Goal: Information Seeking & Learning: Learn about a topic

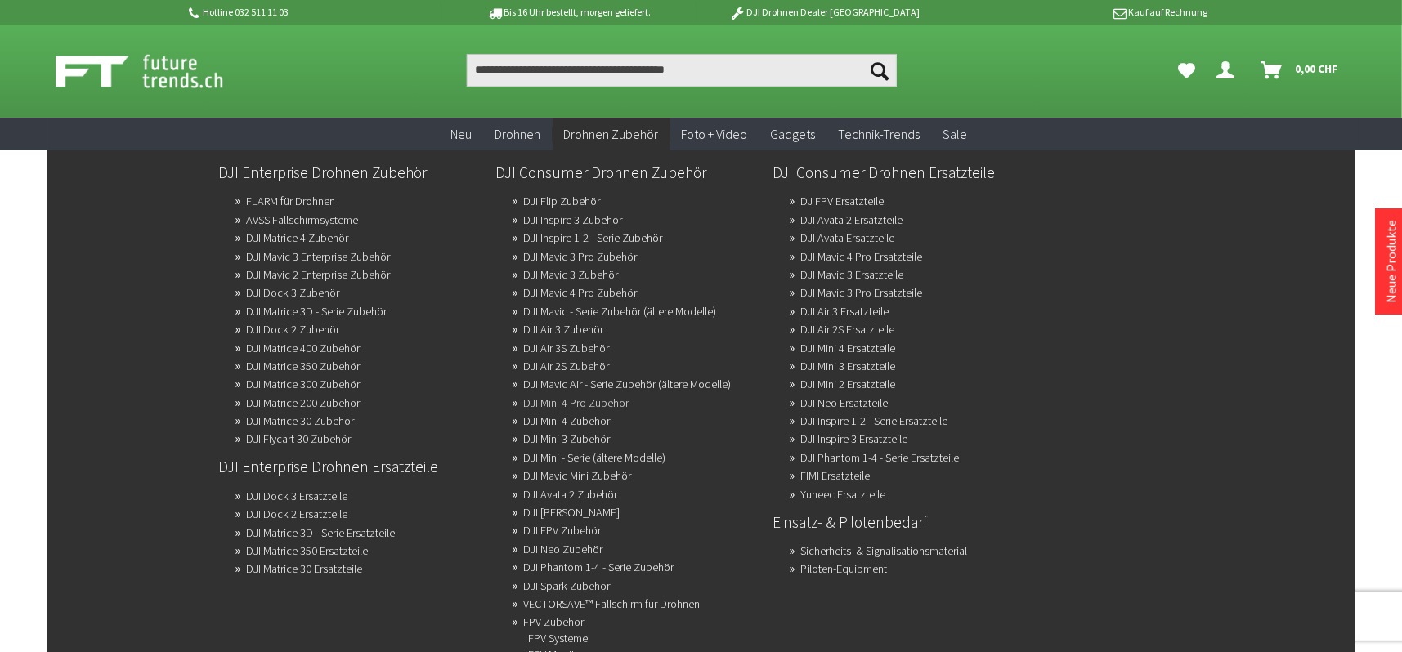
click at [569, 392] on link "DJI Mini 4 Pro Zubehör" at bounding box center [576, 403] width 105 height 23
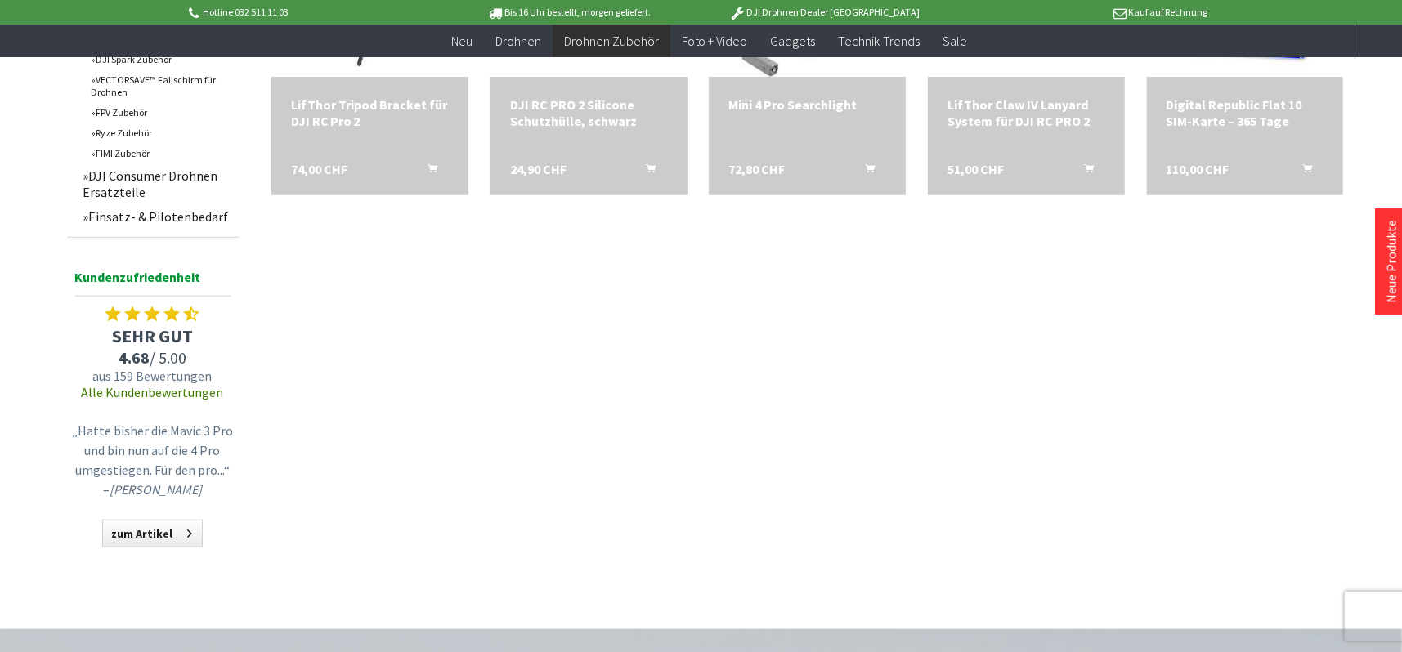
scroll to position [1063, 0]
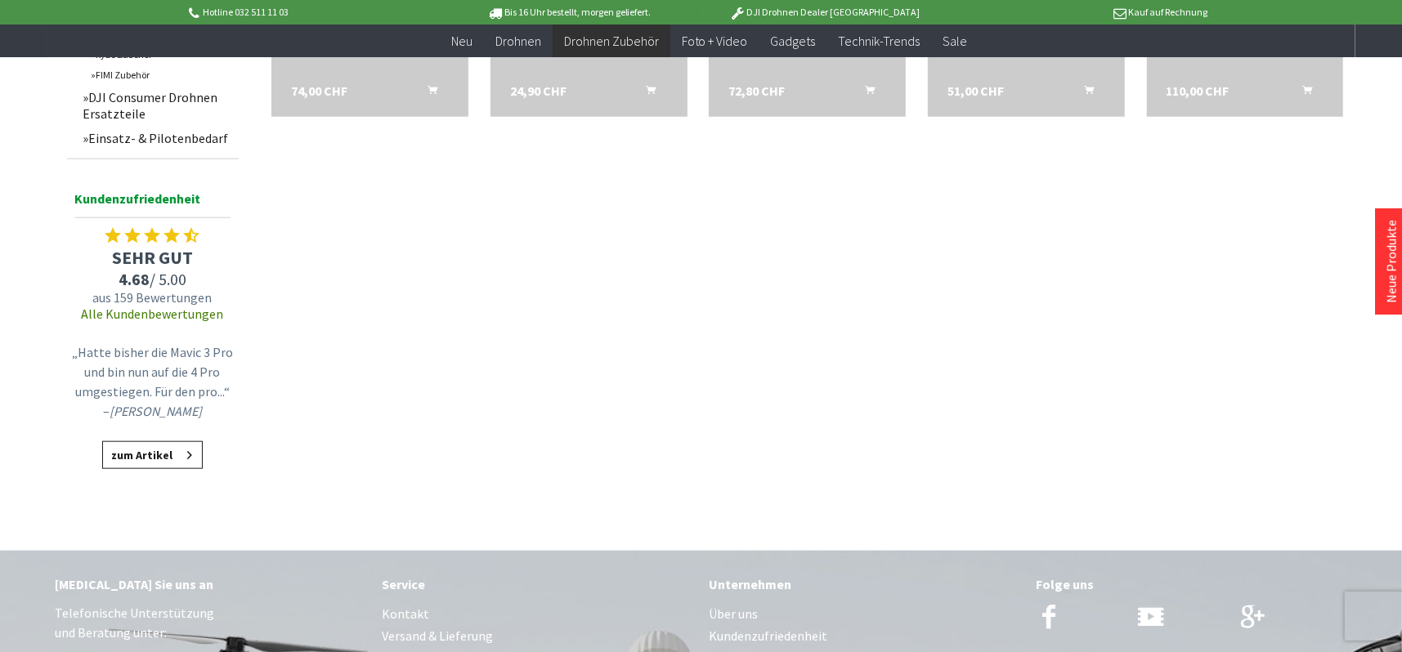
click at [126, 459] on link "zum Artikel" at bounding box center [152, 455] width 101 height 28
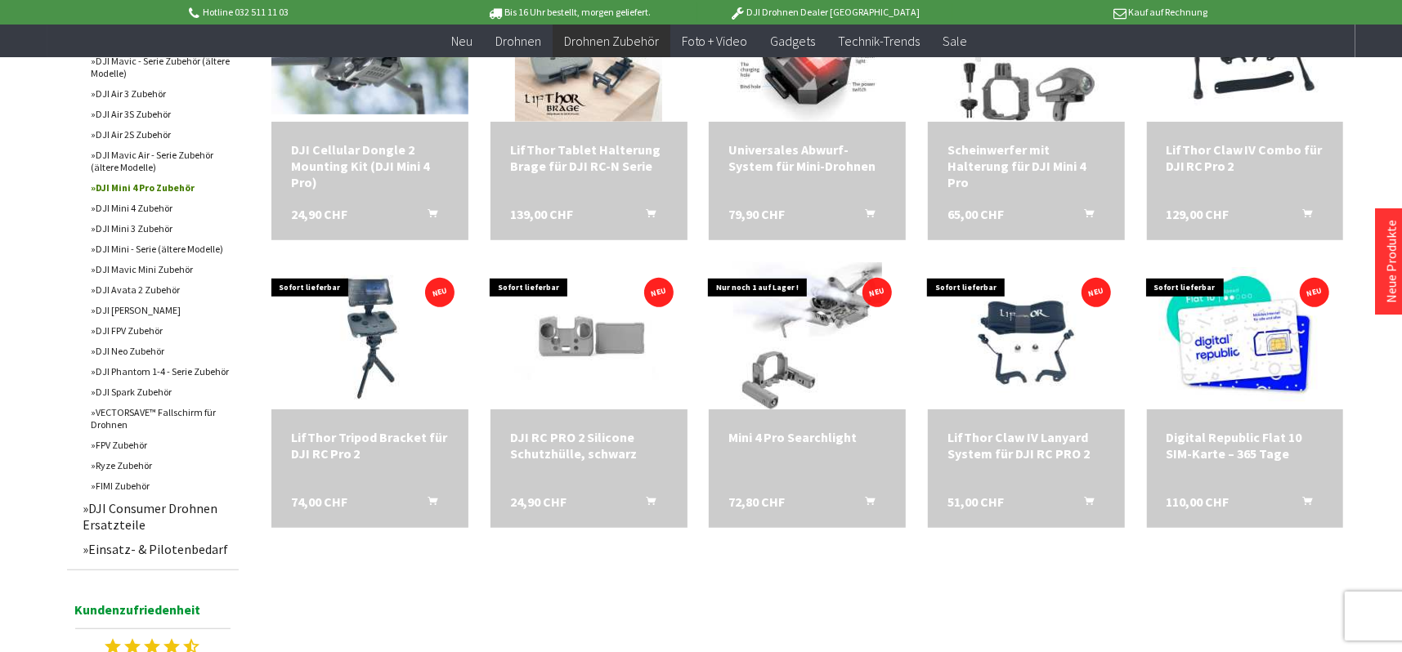
scroll to position [572, 0]
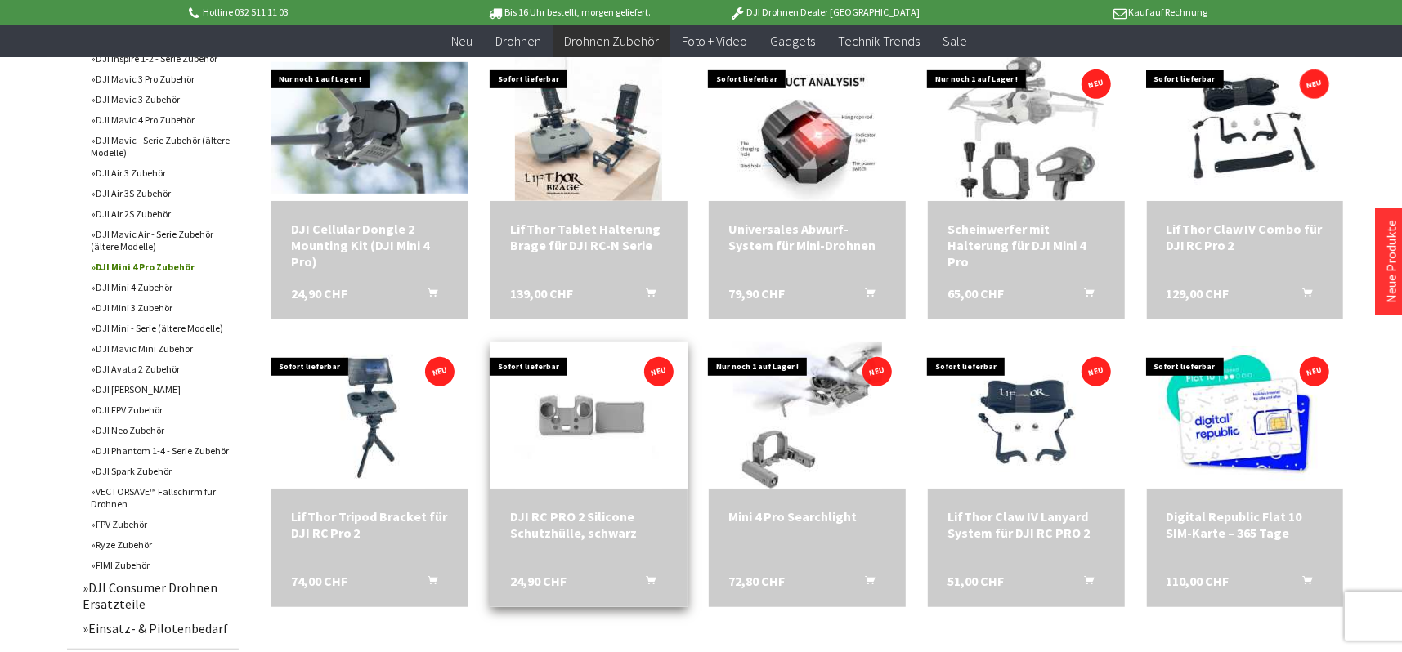
click at [523, 518] on div "DJI RC PRO 2 Silicone Schutzhülle, schwarz" at bounding box center [589, 525] width 158 height 33
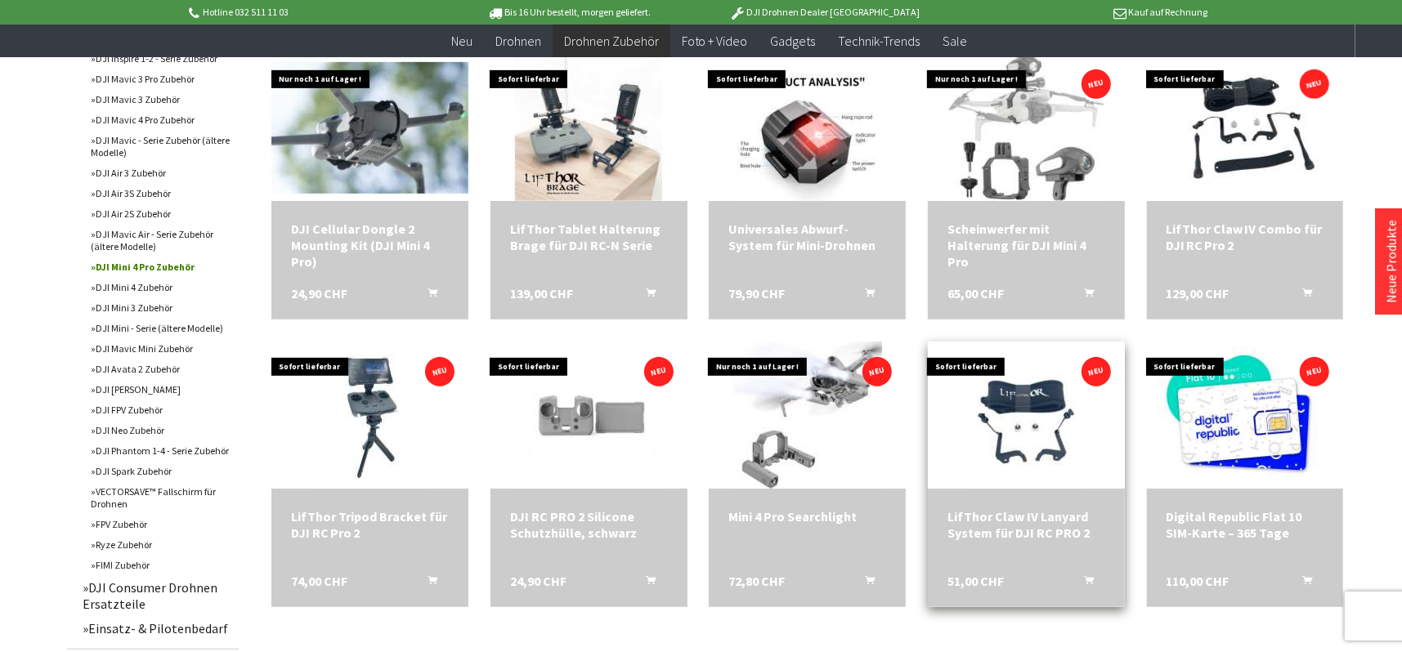
click at [1032, 523] on div "LifThor Claw IV Lanyard System für DJI RC PRO 2" at bounding box center [1027, 525] width 158 height 33
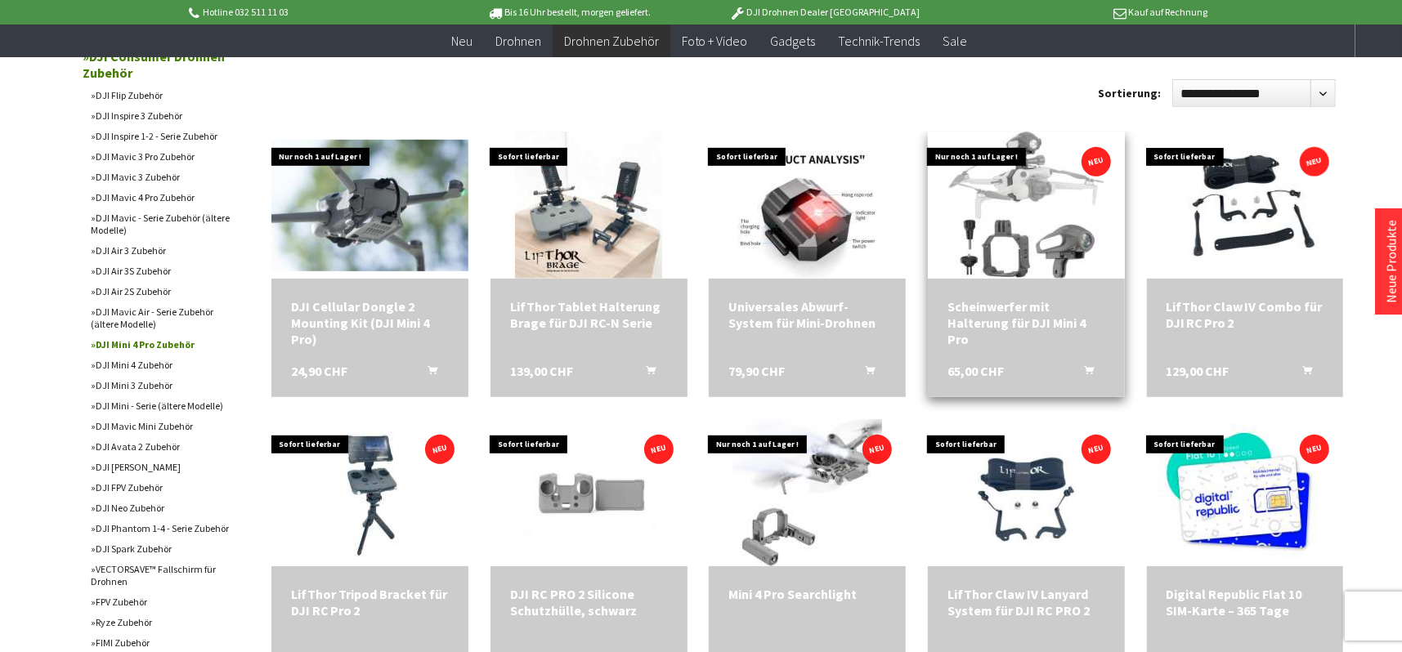
scroll to position [491, 0]
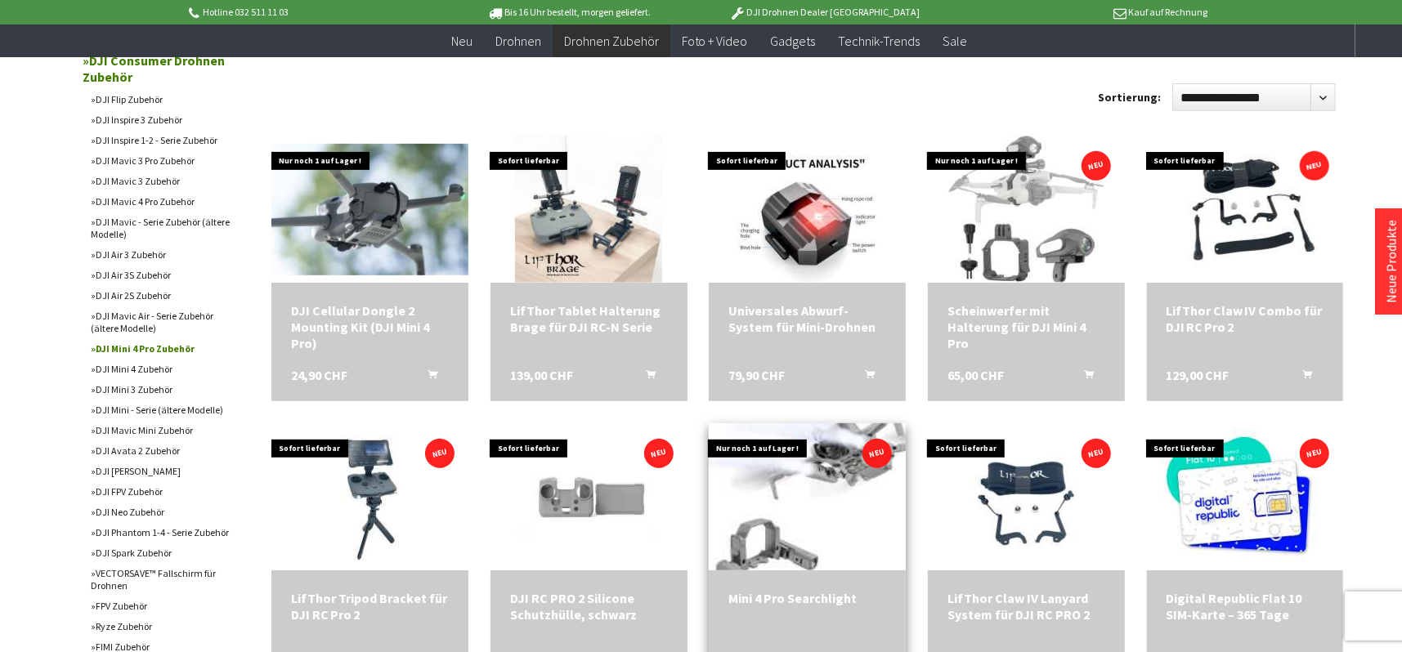
click at [814, 507] on img at bounding box center [807, 497] width 208 height 206
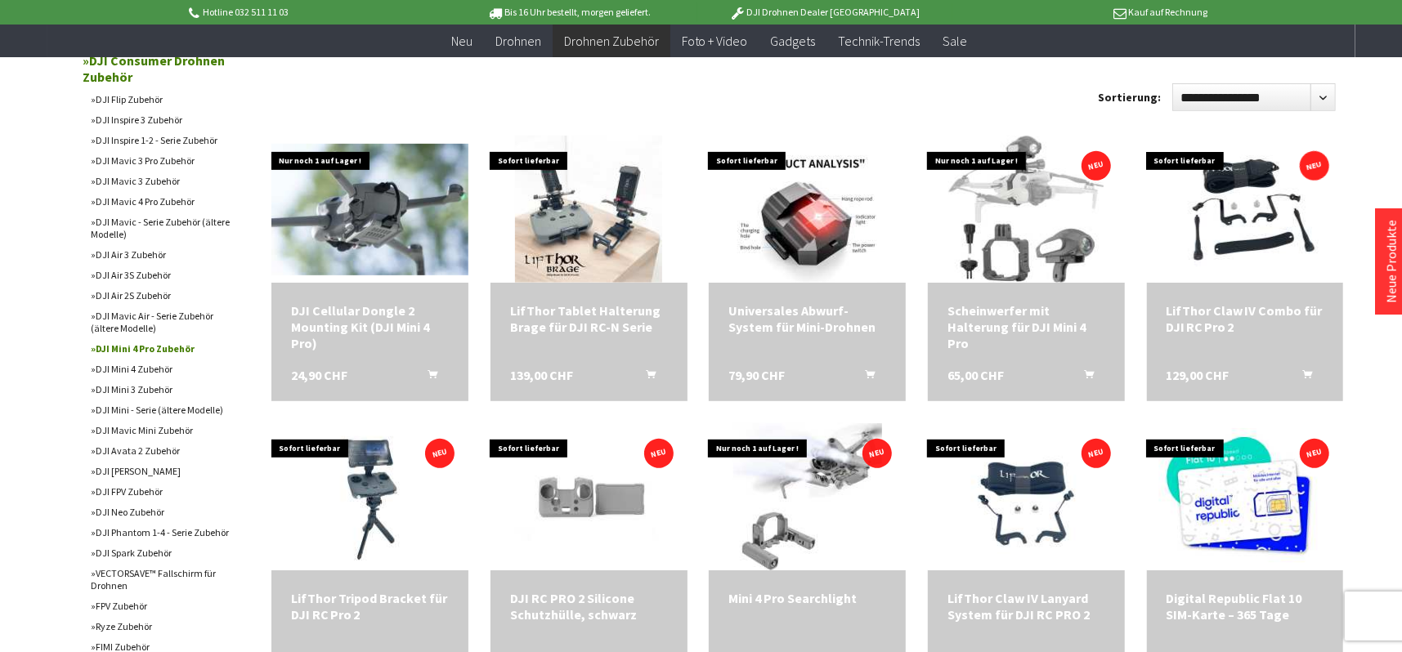
click at [144, 294] on link "DJI Air 2S Zubehör" at bounding box center [160, 295] width 155 height 20
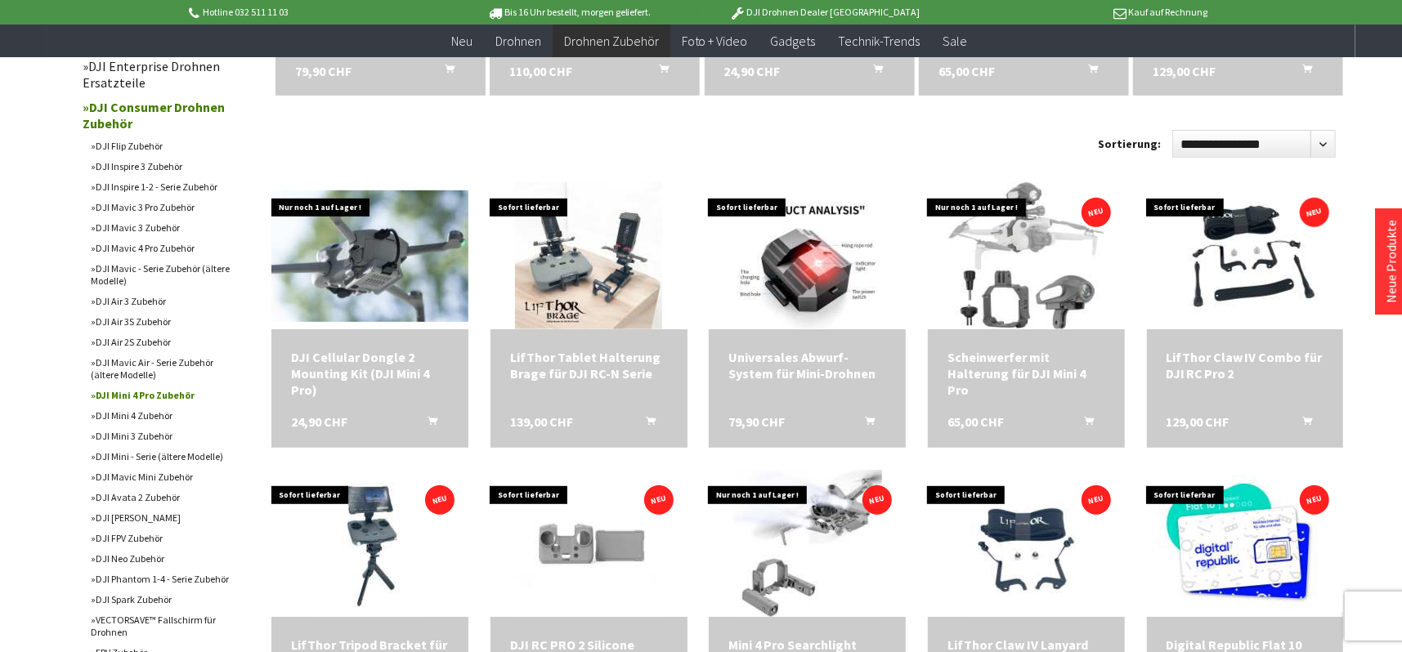
scroll to position [0, 0]
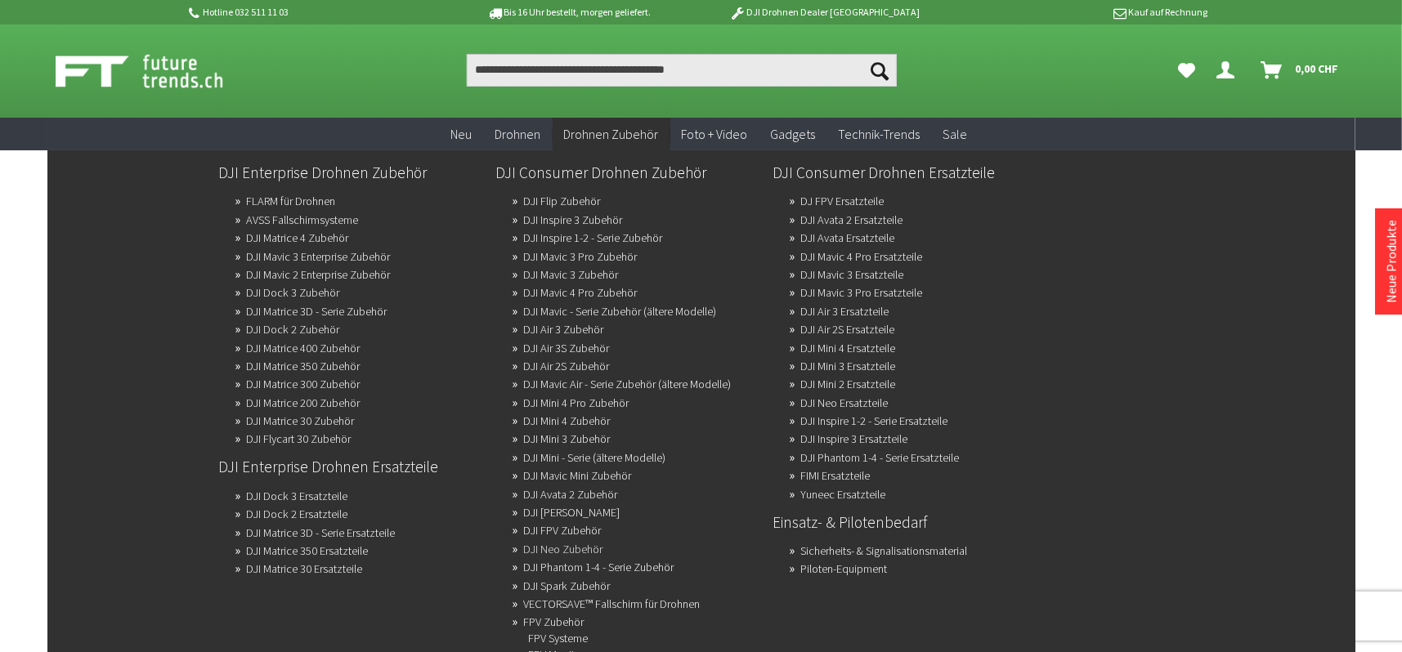
click at [588, 540] on link "DJI Neo Zubehör" at bounding box center [563, 549] width 79 height 23
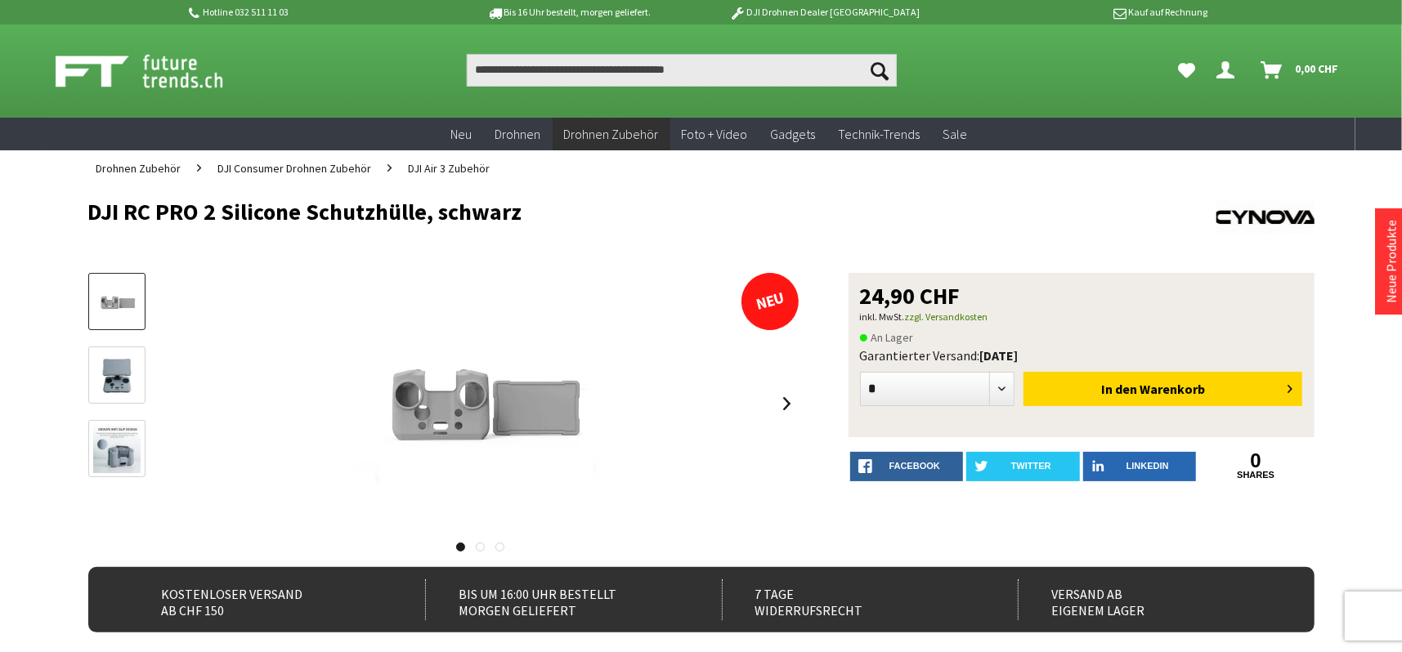
click at [482, 547] on link at bounding box center [480, 547] width 9 height 9
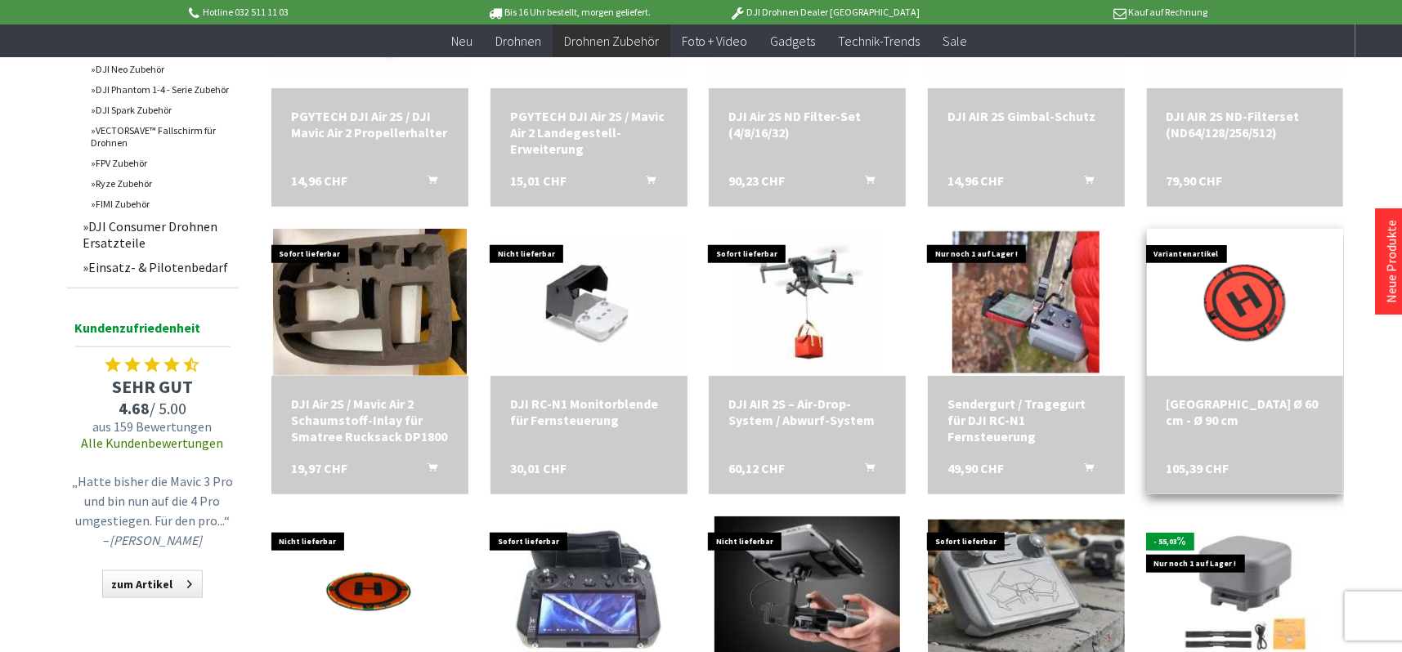
scroll to position [981, 0]
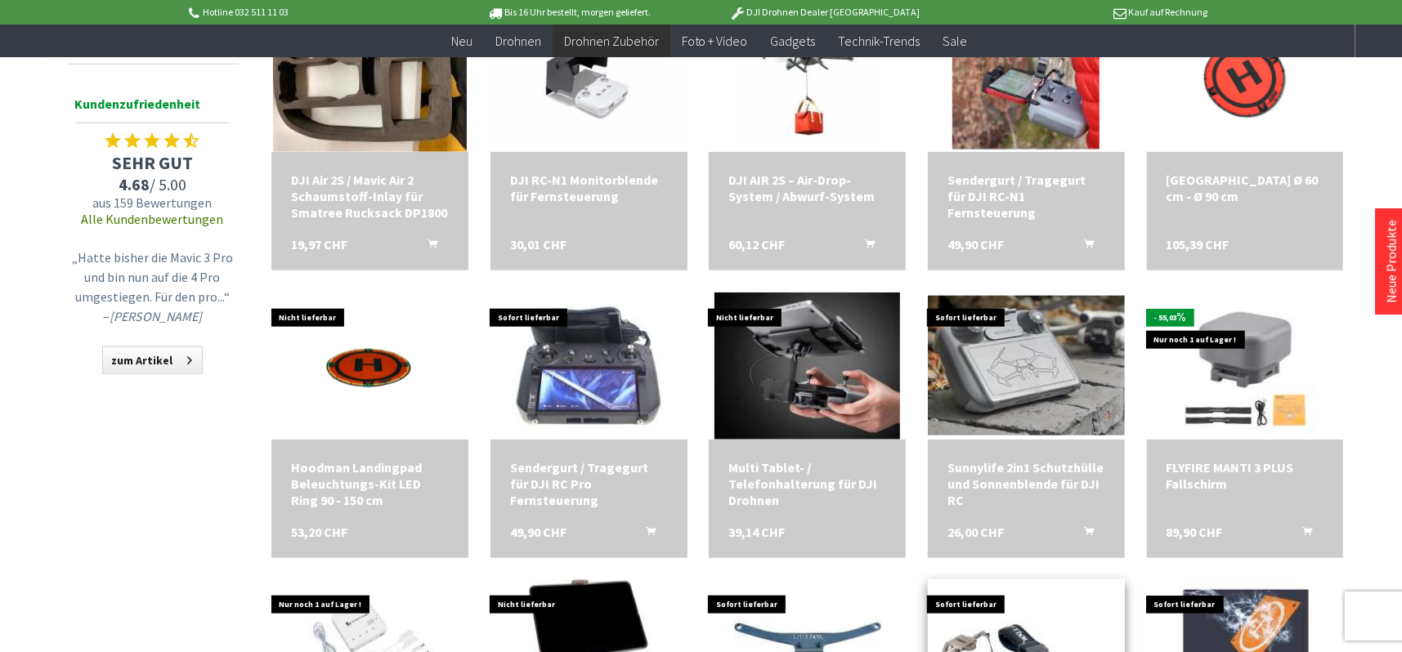
scroll to position [1226, 0]
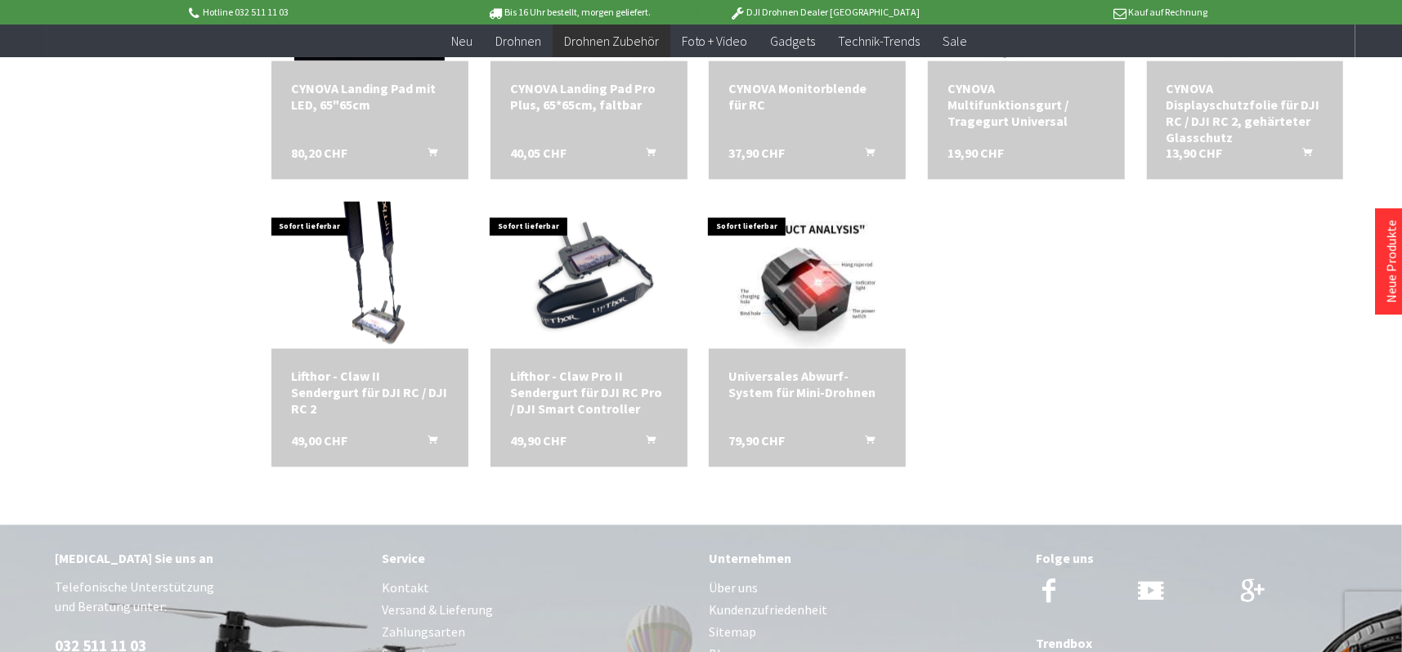
scroll to position [2453, 0]
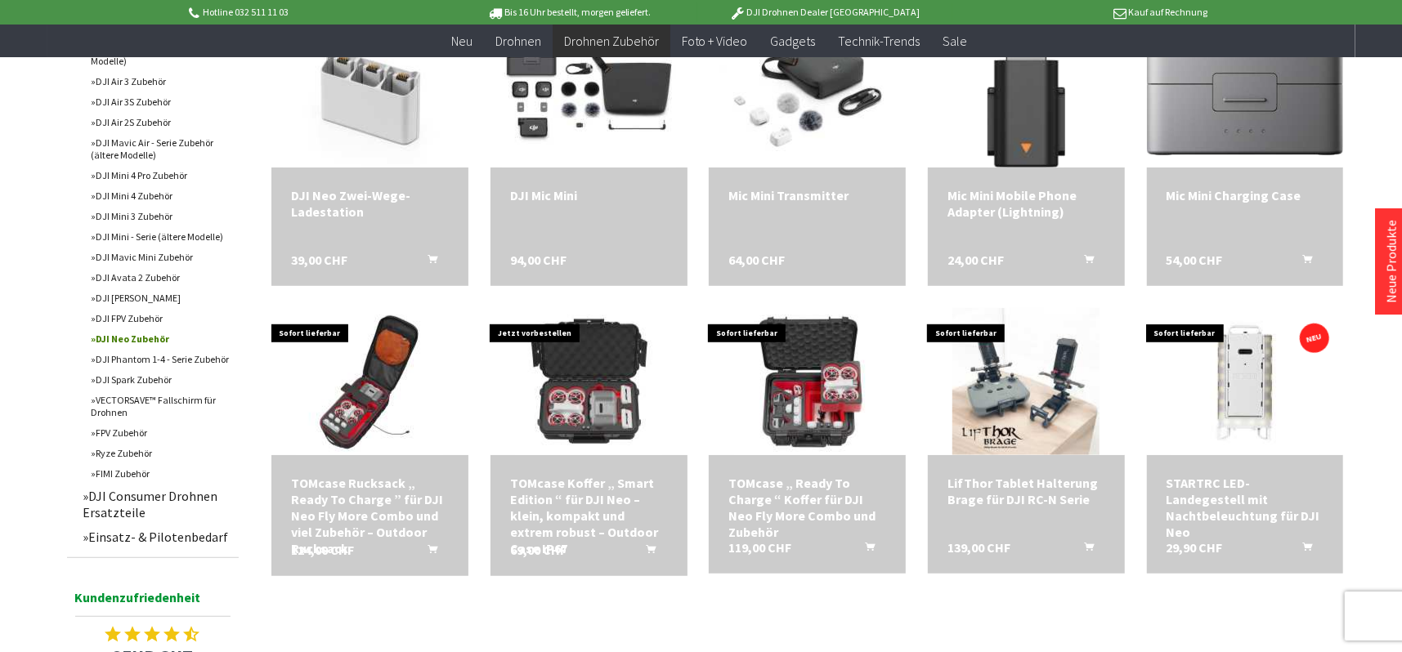
scroll to position [654, 0]
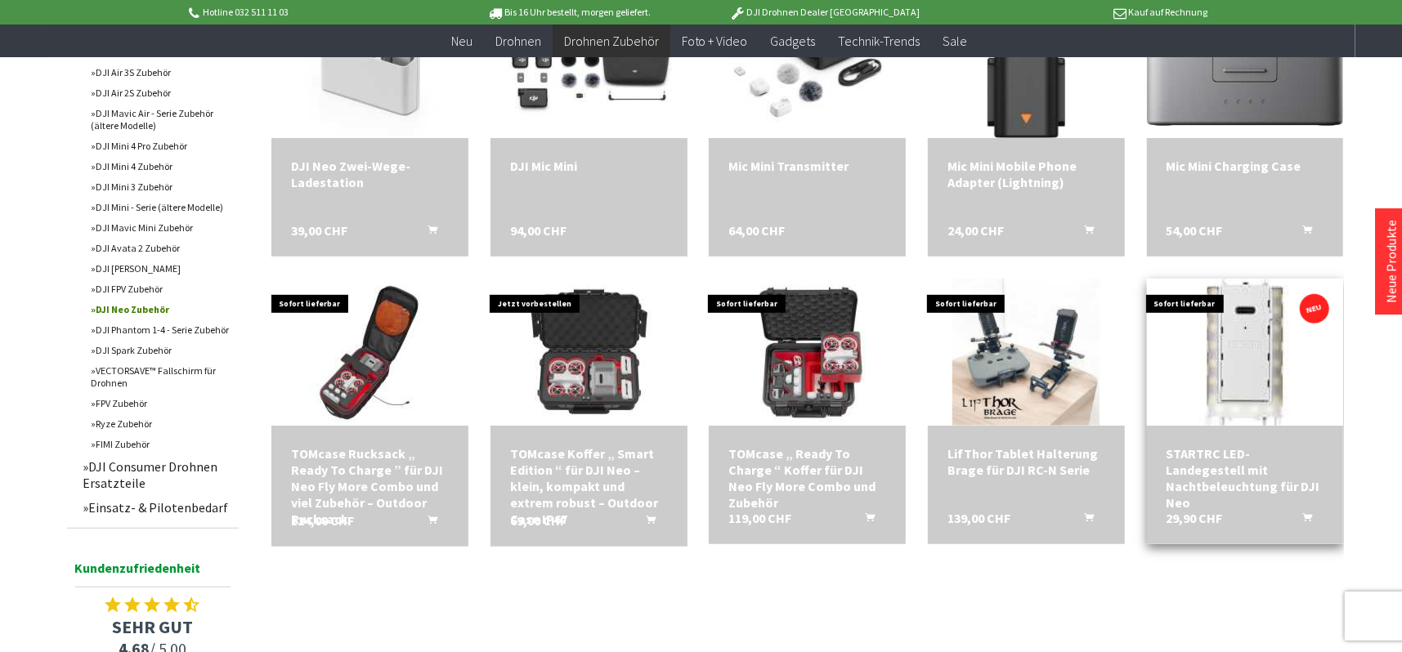
click at [1261, 355] on img at bounding box center [1245, 352] width 206 height 206
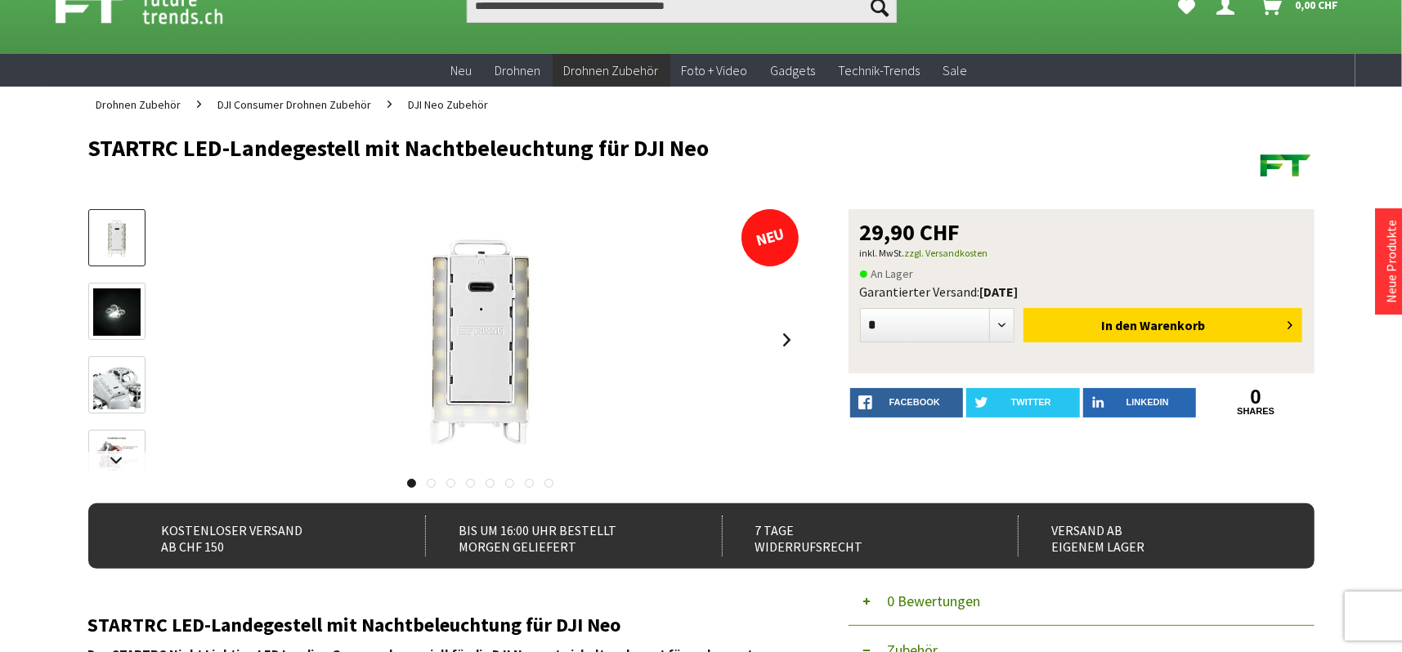
scroll to position [164, 0]
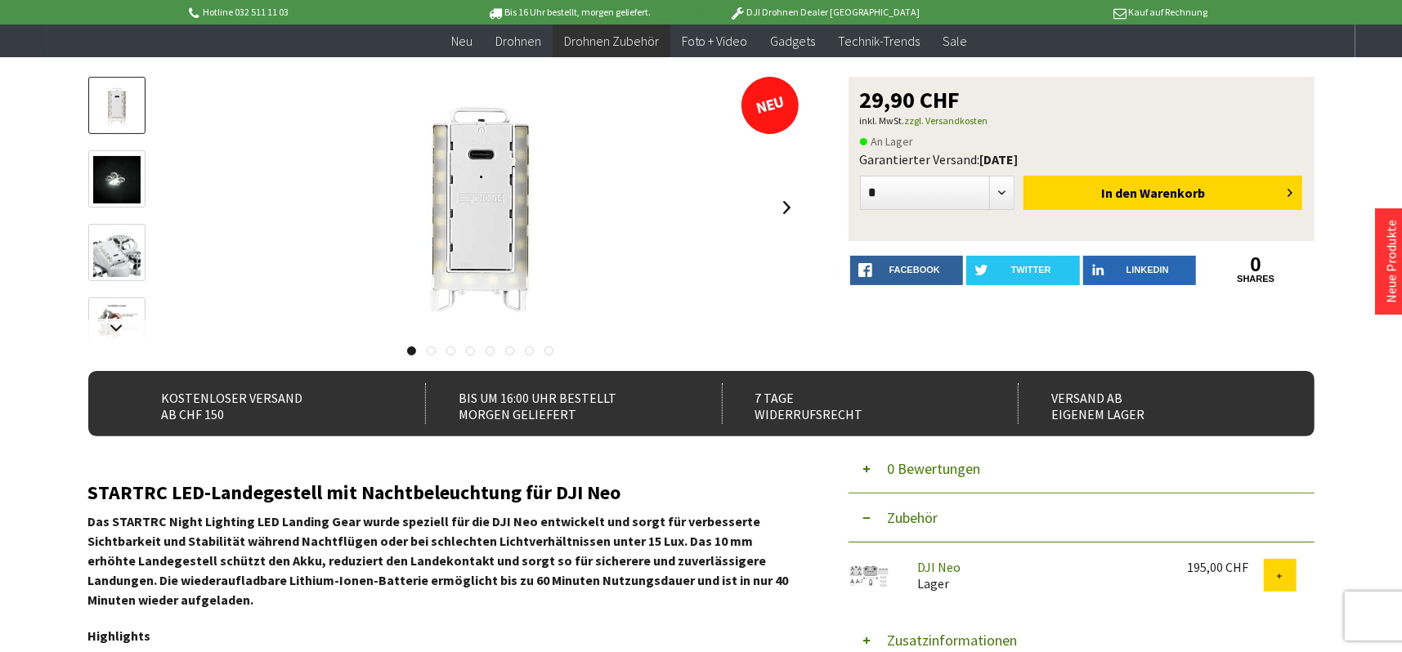
click at [432, 351] on link at bounding box center [431, 351] width 9 height 9
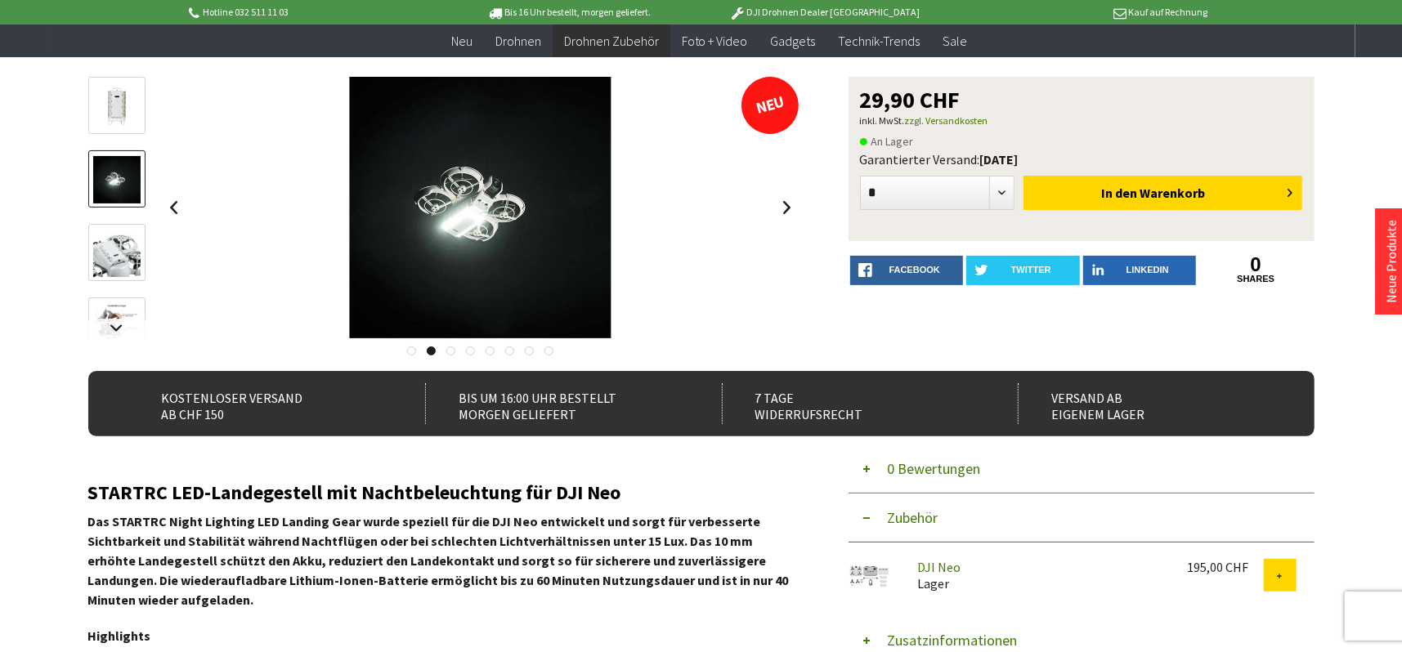
click at [448, 351] on link at bounding box center [450, 351] width 9 height 9
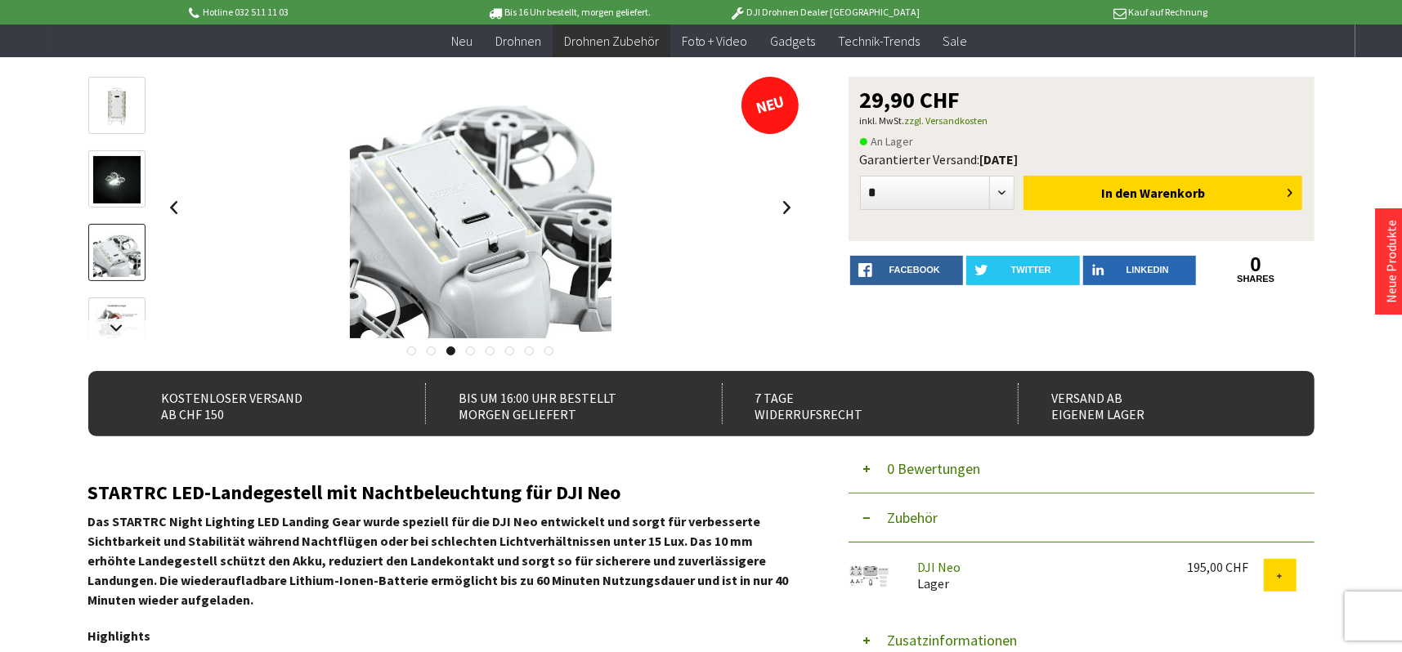
click at [472, 352] on link at bounding box center [470, 351] width 9 height 9
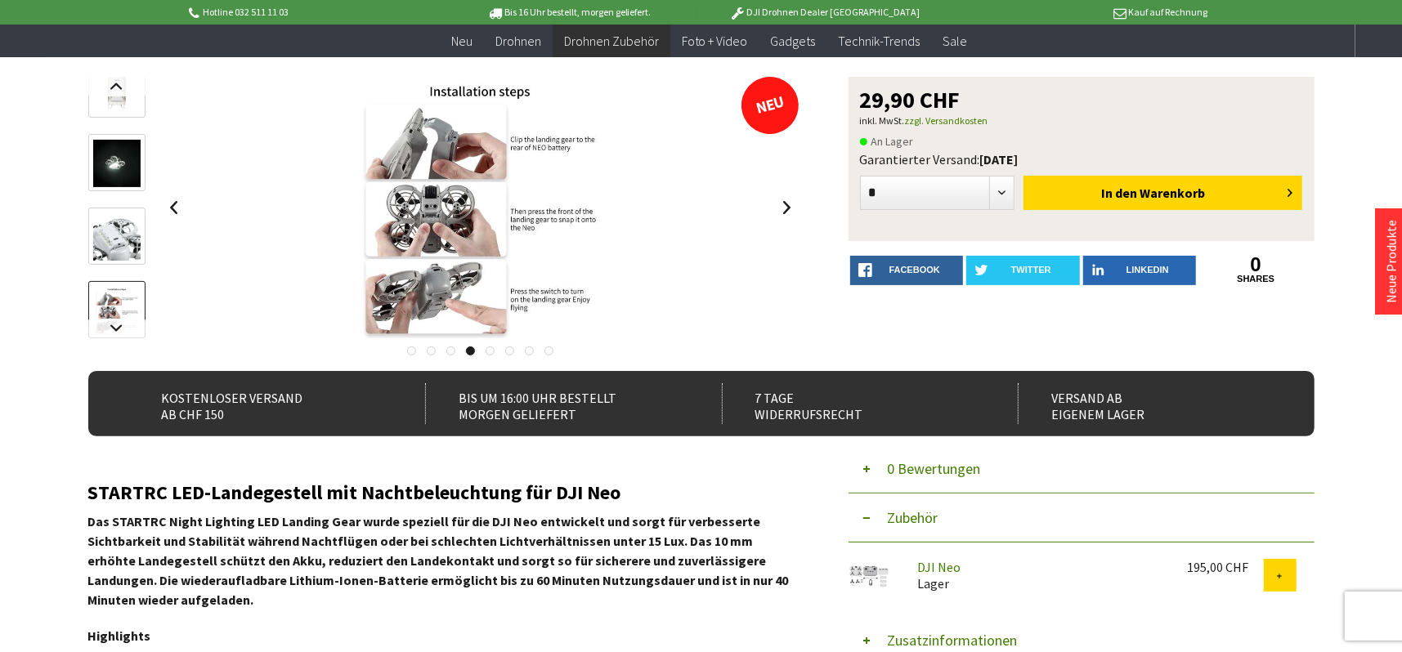
click at [490, 352] on link at bounding box center [490, 351] width 9 height 9
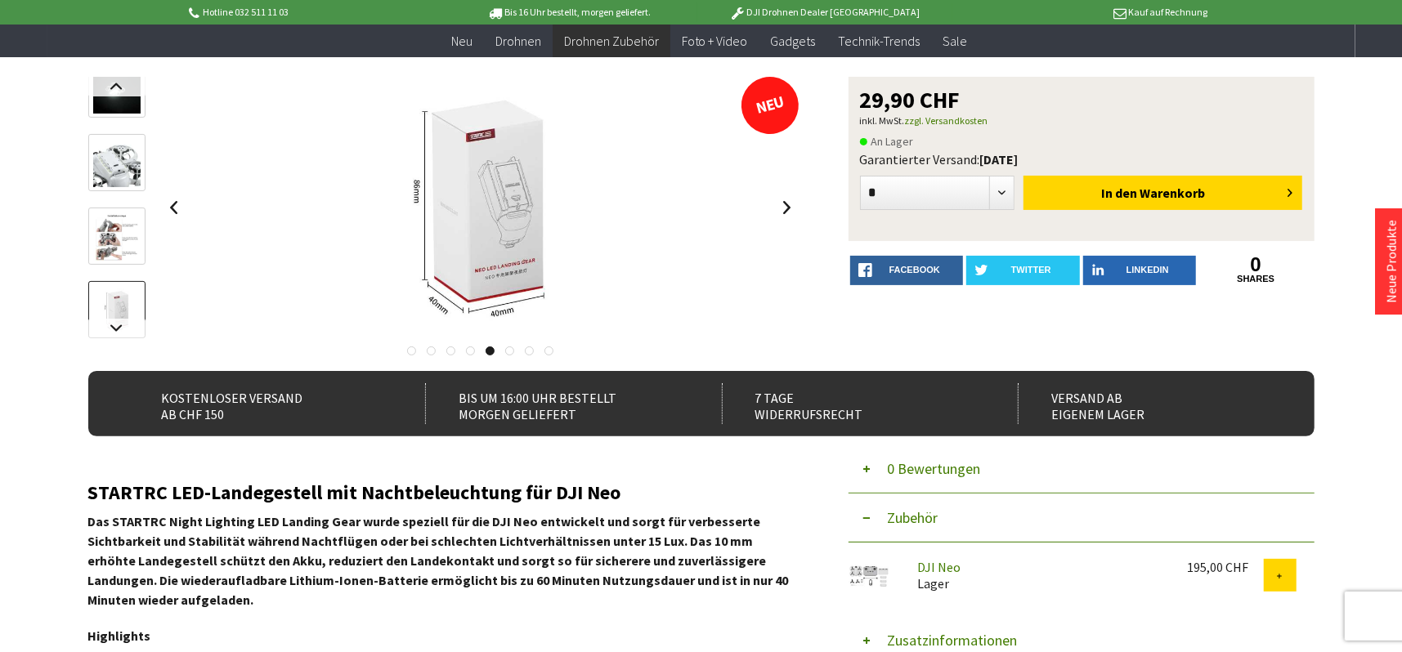
click at [506, 352] on link at bounding box center [509, 351] width 9 height 9
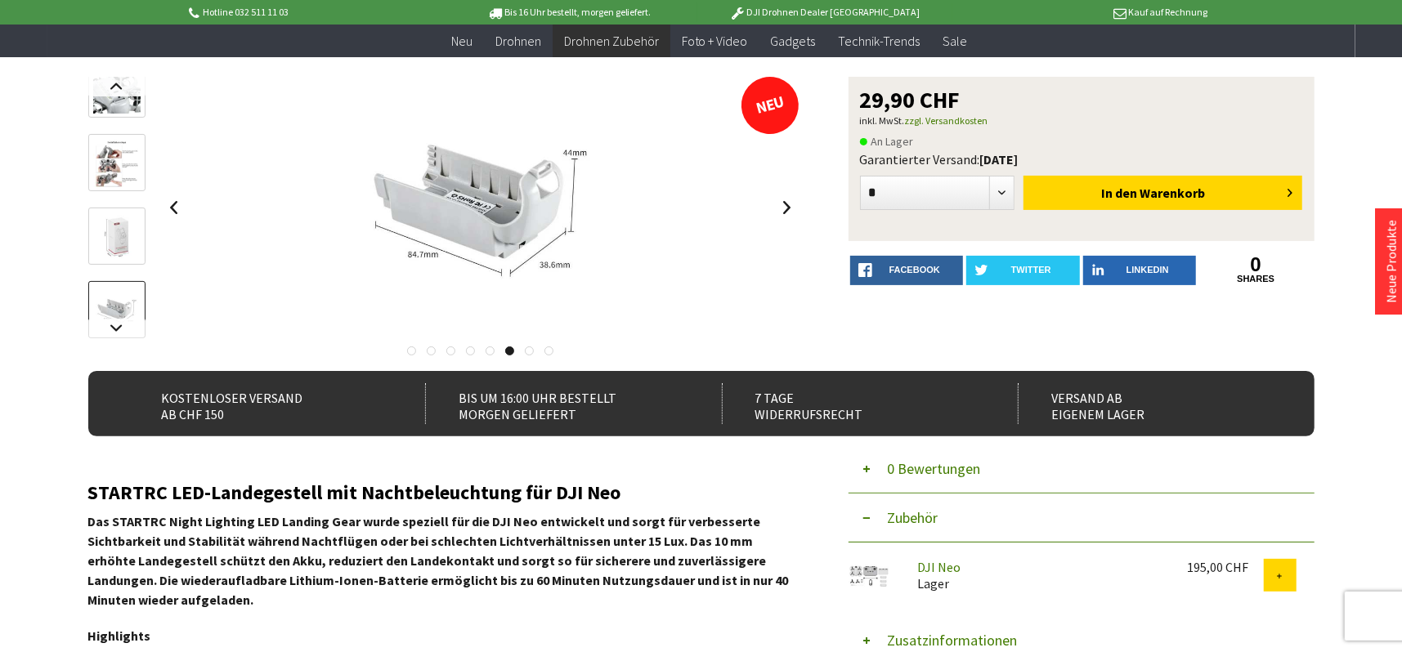
click at [527, 350] on link at bounding box center [529, 351] width 9 height 9
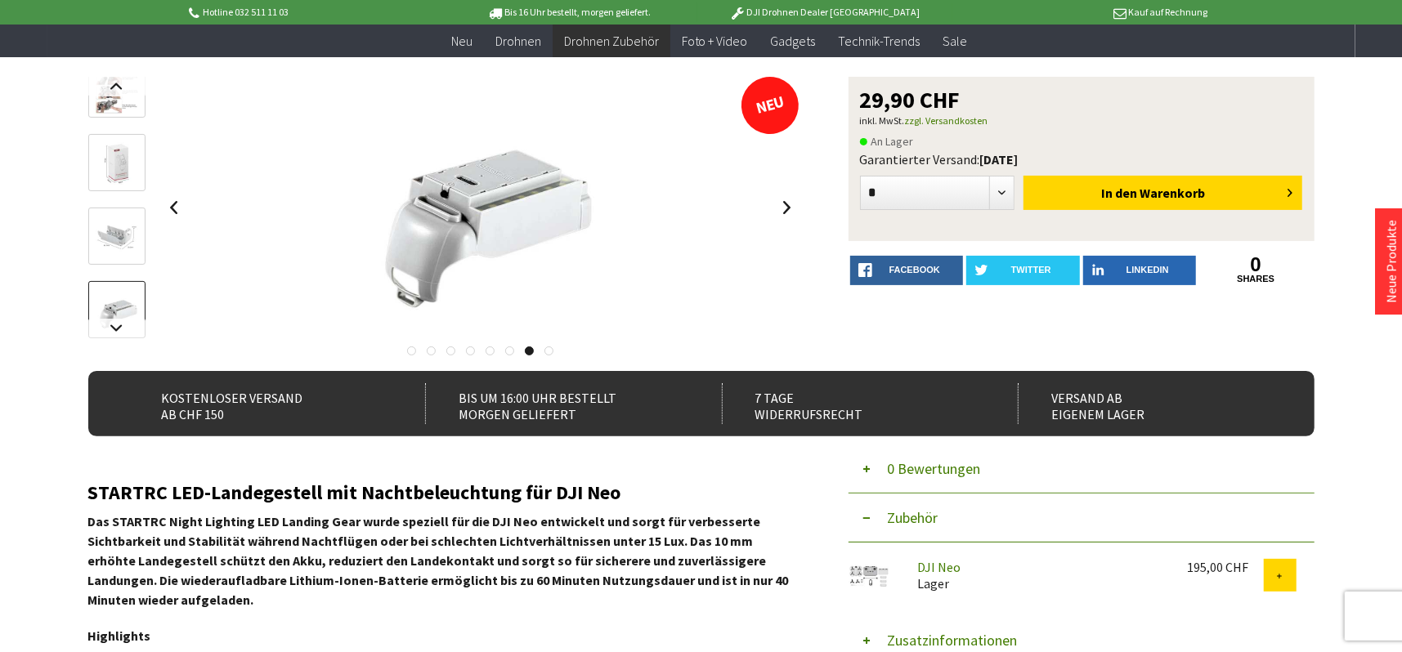
click at [535, 348] on div at bounding box center [443, 346] width 711 height 16
click at [547, 348] on link at bounding box center [548, 351] width 9 height 9
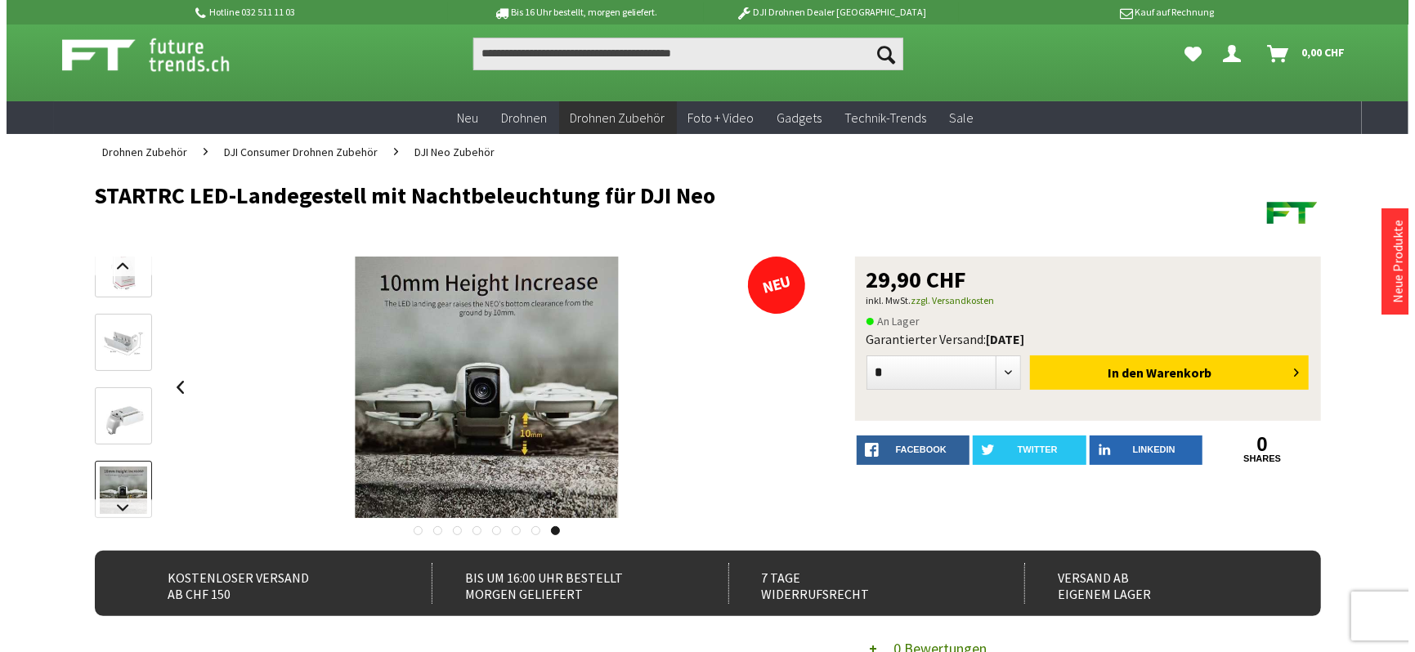
scroll to position [0, 0]
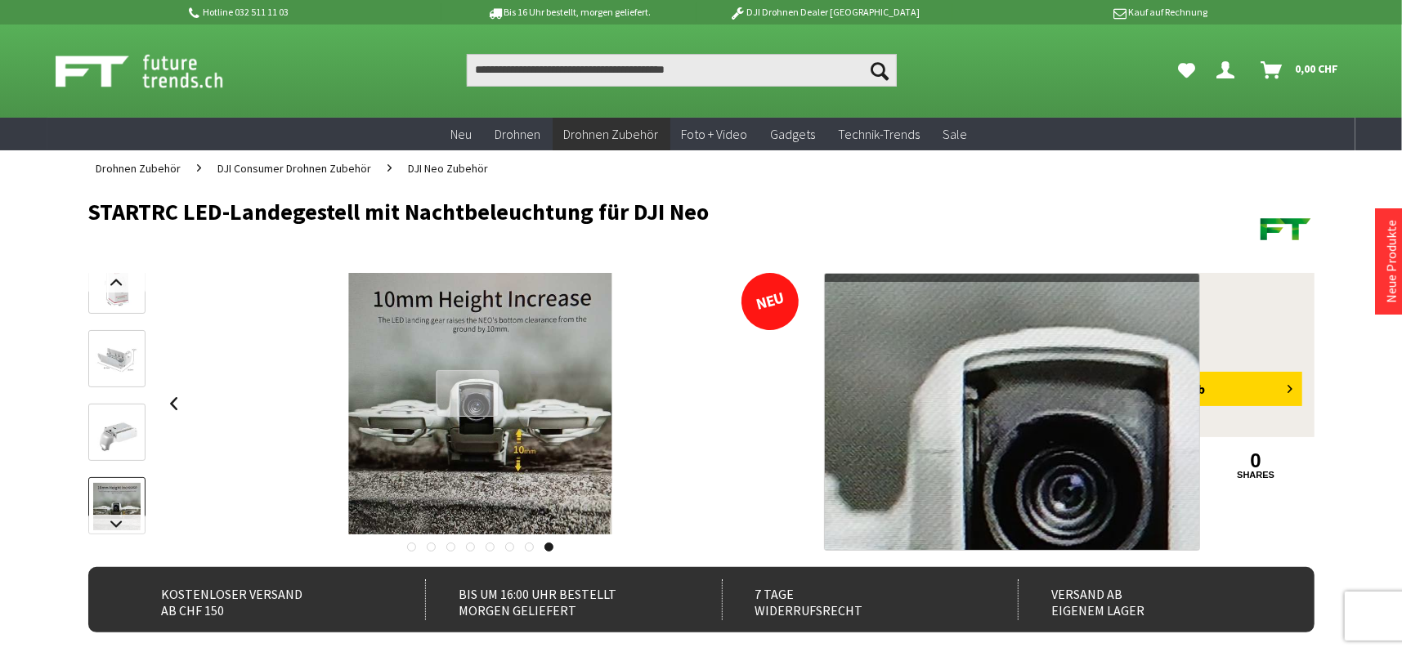
click at [468, 393] on div at bounding box center [467, 393] width 63 height 47
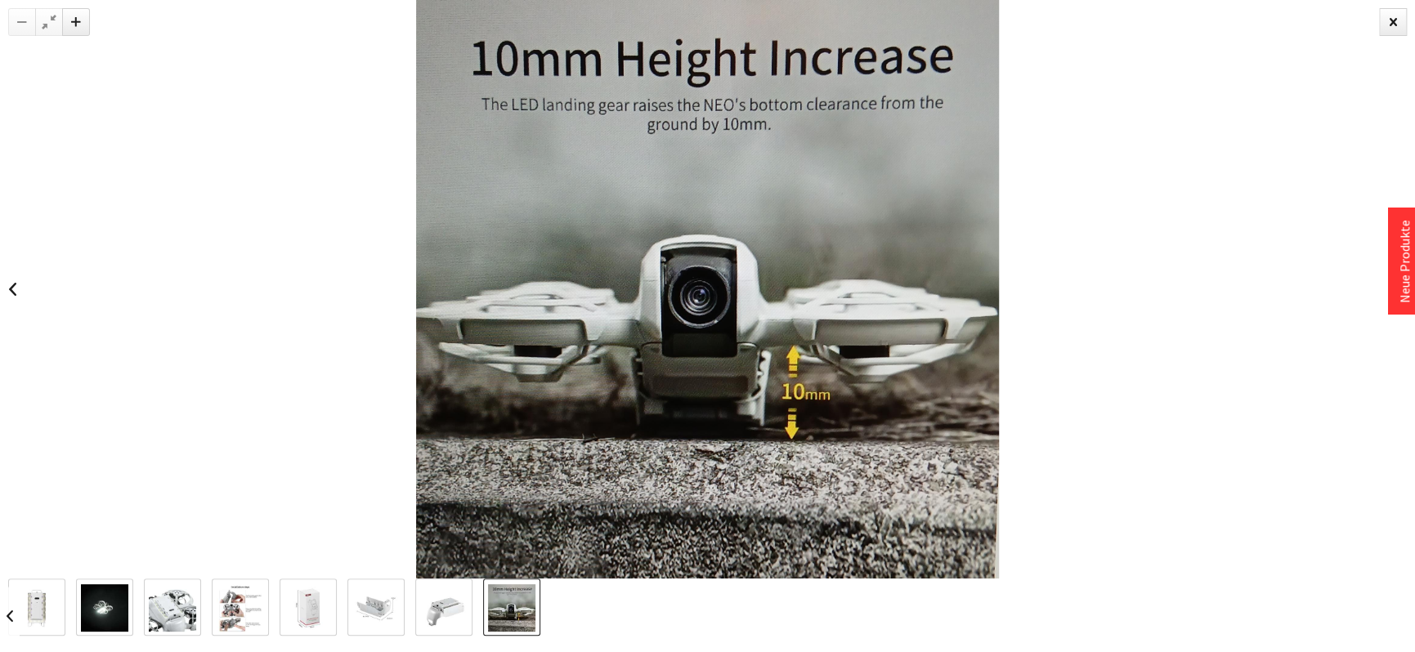
click at [438, 615] on img at bounding box center [443, 608] width 47 height 47
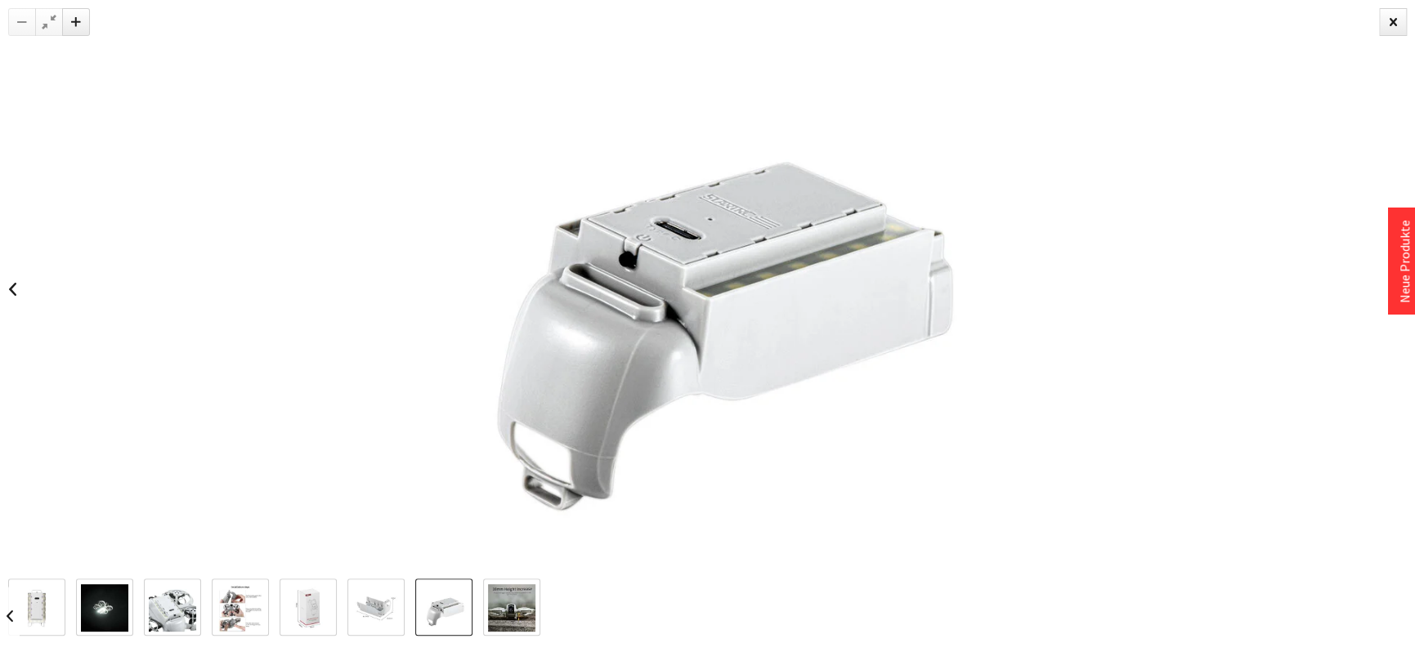
click at [387, 607] on img at bounding box center [375, 608] width 47 height 47
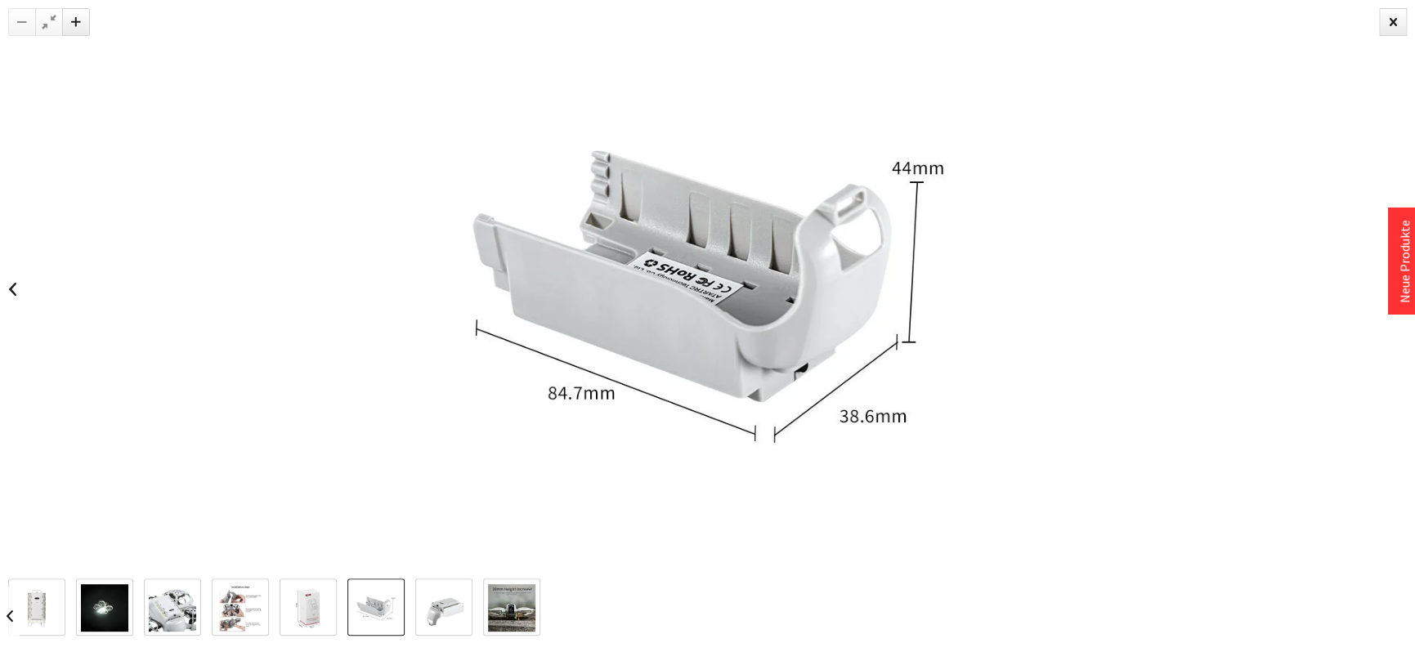
click at [331, 605] on img at bounding box center [308, 608] width 47 height 47
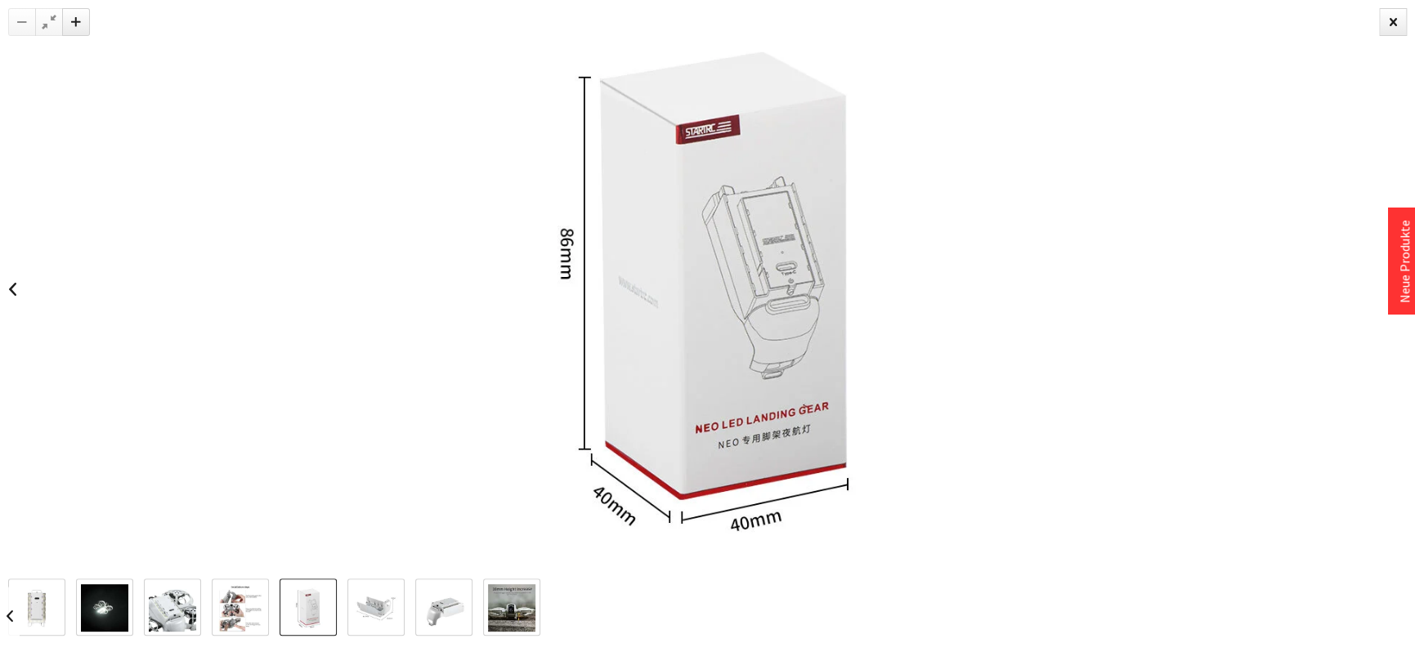
click at [255, 599] on img at bounding box center [240, 608] width 47 height 47
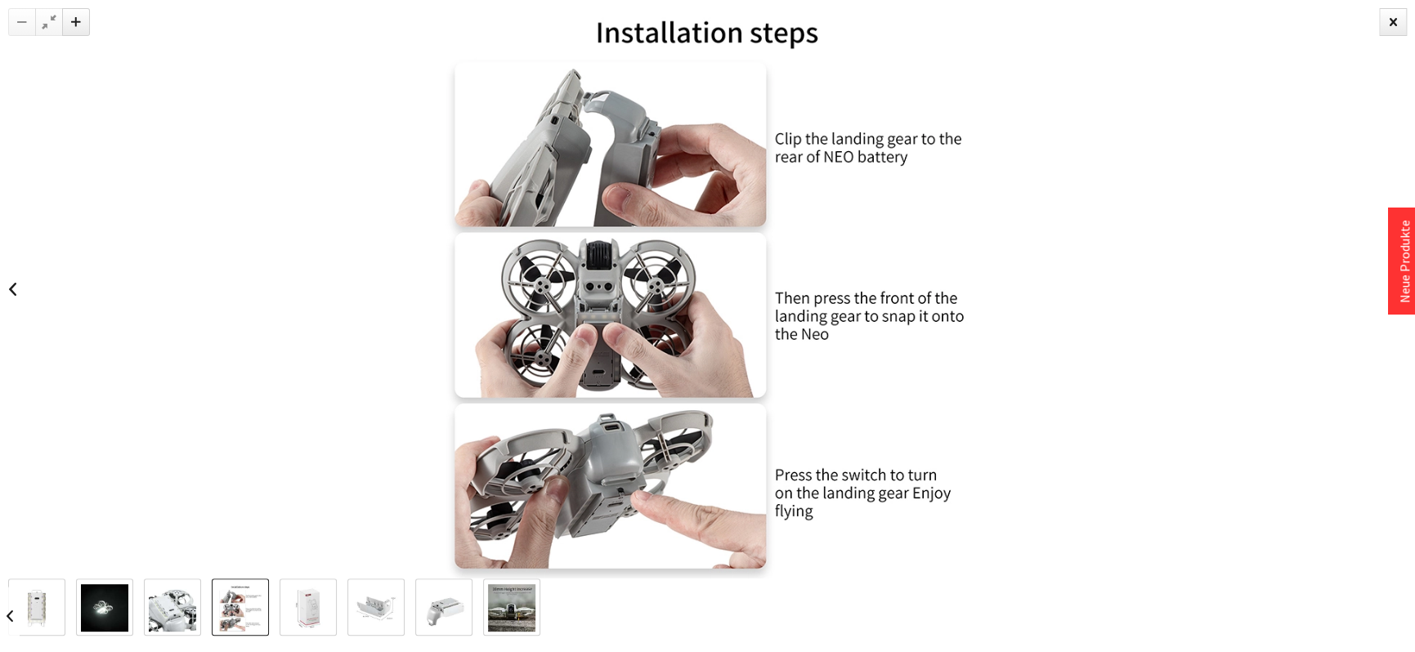
click at [170, 600] on img at bounding box center [172, 608] width 47 height 47
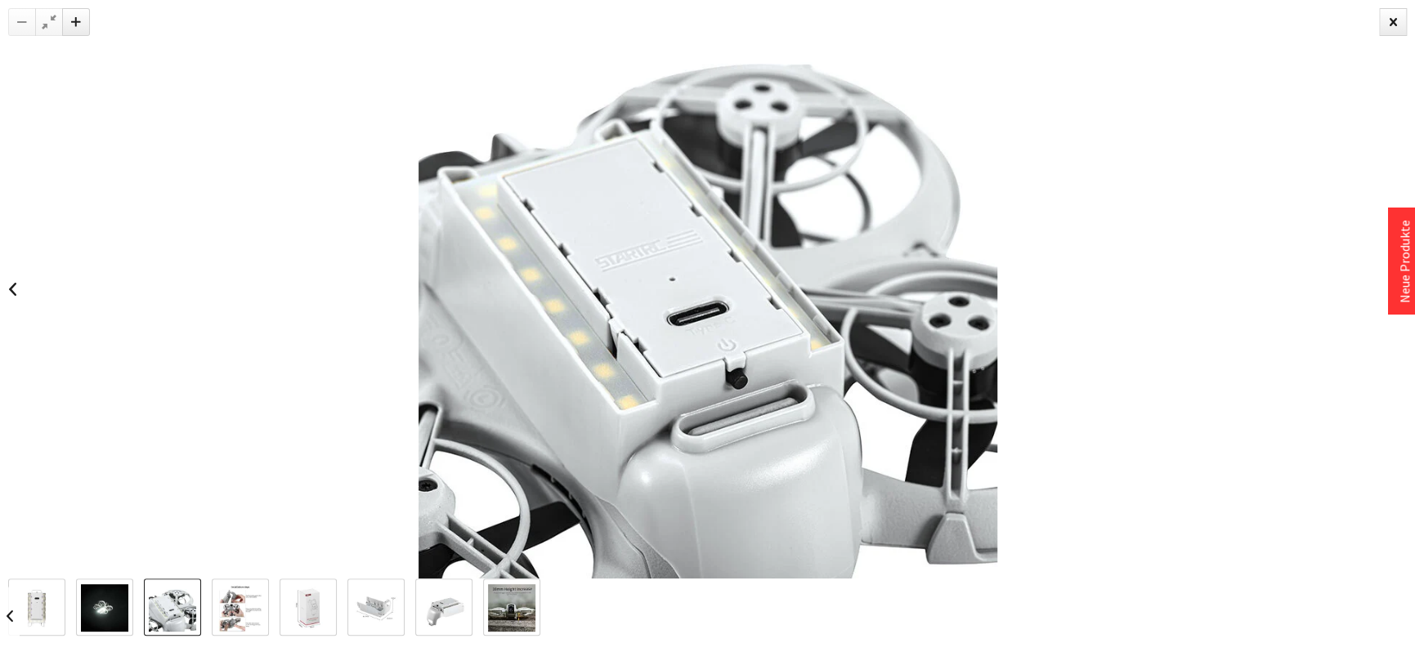
click at [104, 603] on img at bounding box center [104, 608] width 47 height 47
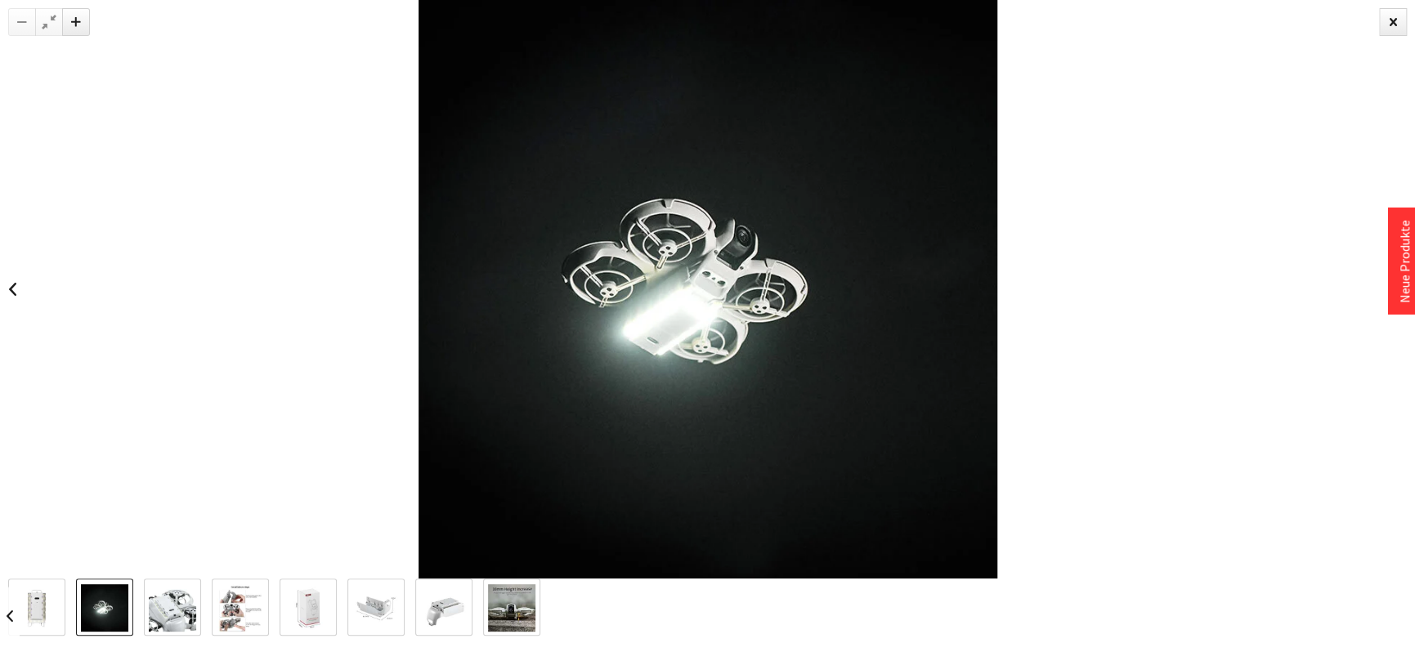
click at [32, 599] on img at bounding box center [36, 608] width 47 height 47
